Goal: Task Accomplishment & Management: Manage account settings

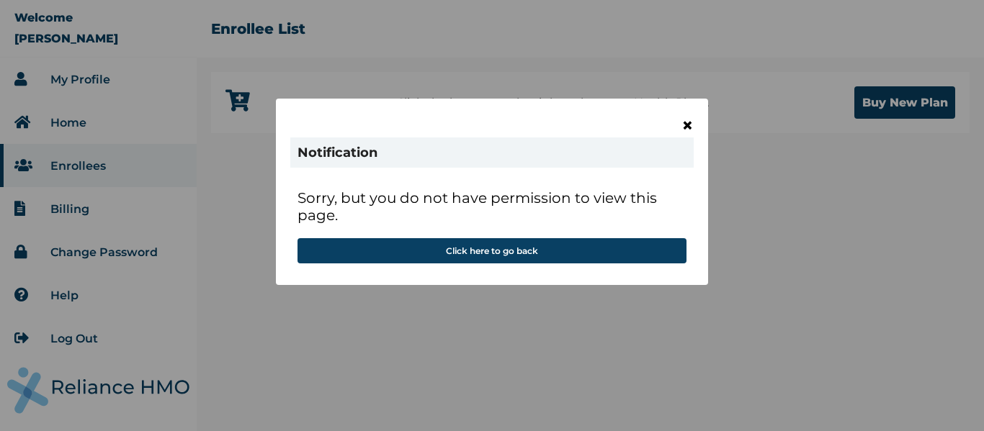
click at [692, 122] on span "×" at bounding box center [687, 125] width 12 height 24
click at [682, 122] on span "×" at bounding box center [687, 125] width 12 height 24
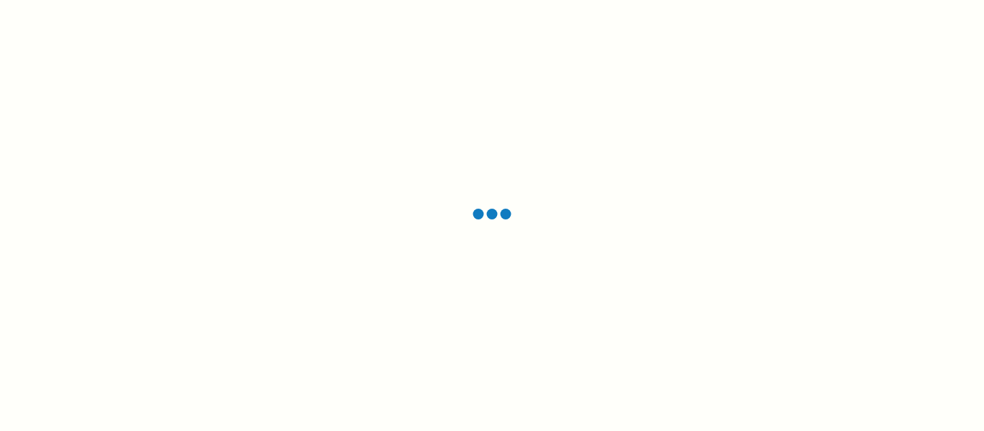
click at [522, 194] on div at bounding box center [492, 215] width 984 height 431
